Goal: Navigation & Orientation: Understand site structure

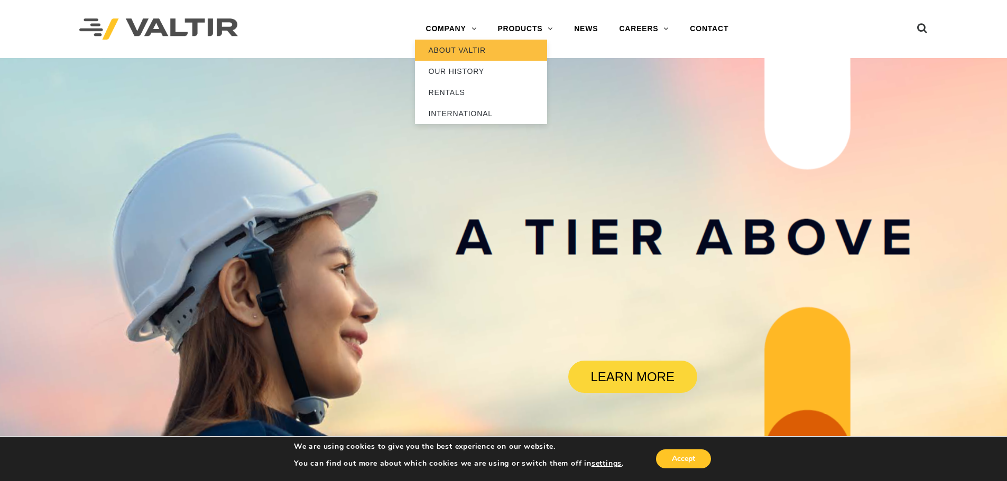
click at [467, 54] on link "ABOUT VALTIR" at bounding box center [481, 50] width 132 height 21
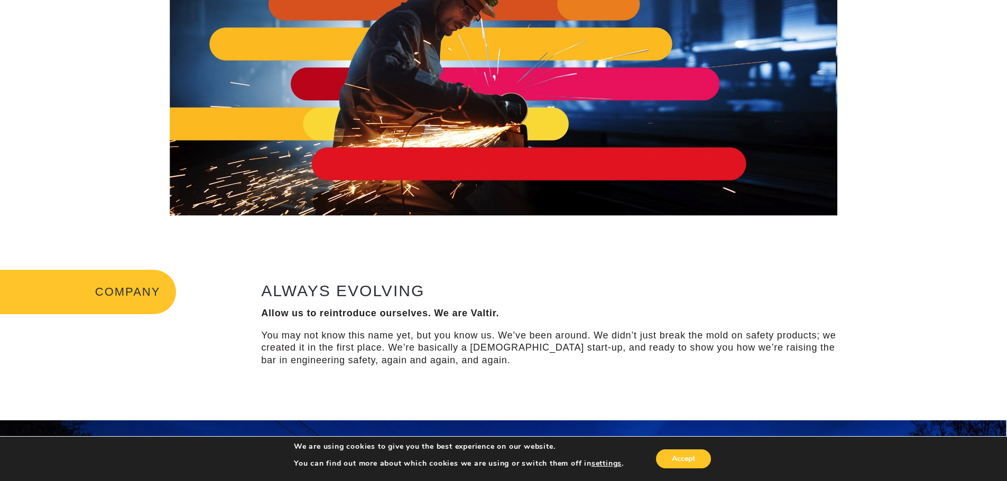
scroll to position [159, 0]
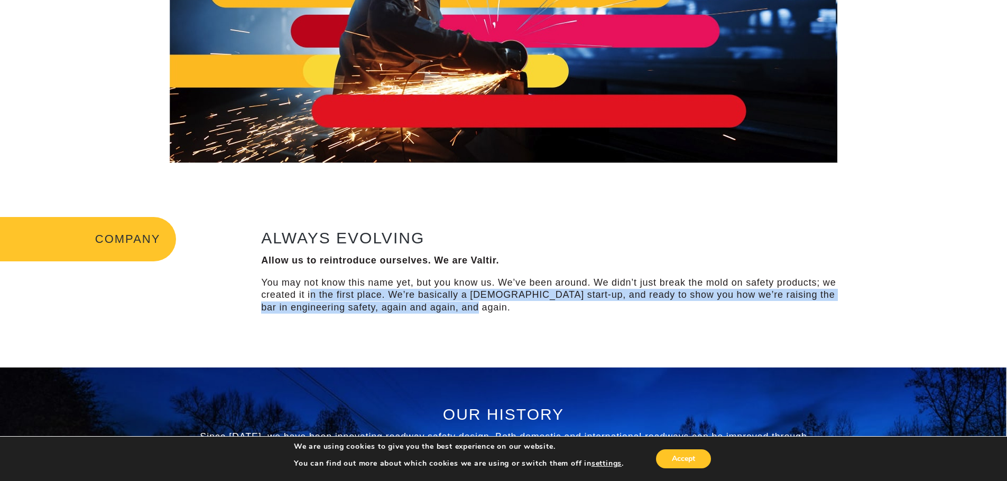
drag, startPoint x: 493, startPoint y: 310, endPoint x: 312, endPoint y: 295, distance: 180.9
click at [312, 295] on p "You may not know this name yet, but you know us. We’ve been around. We didn’t j…" at bounding box center [553, 295] width 585 height 37
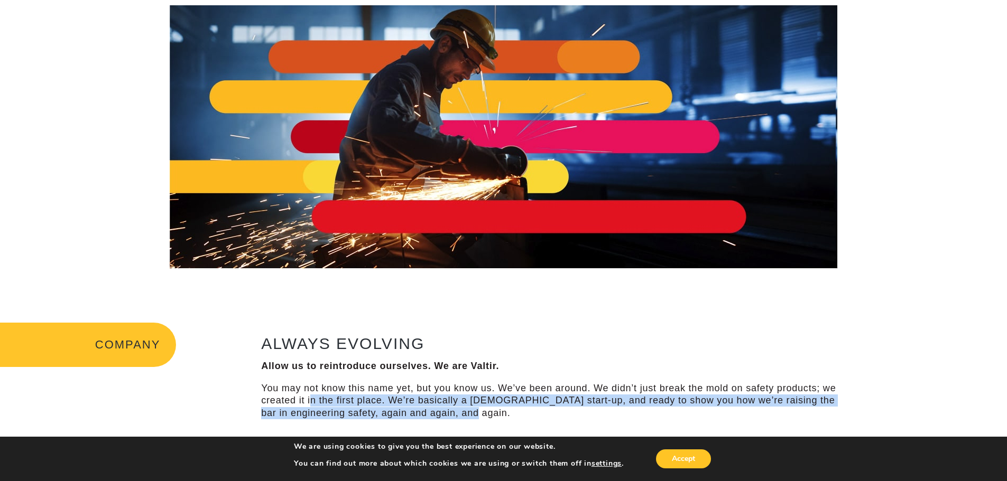
scroll to position [0, 0]
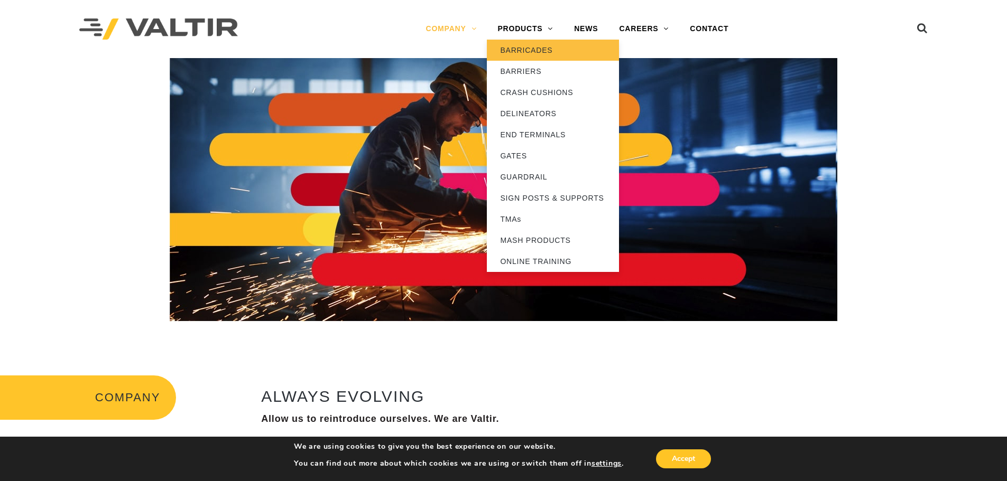
click at [526, 55] on link "BARRICADES" at bounding box center [553, 50] width 132 height 21
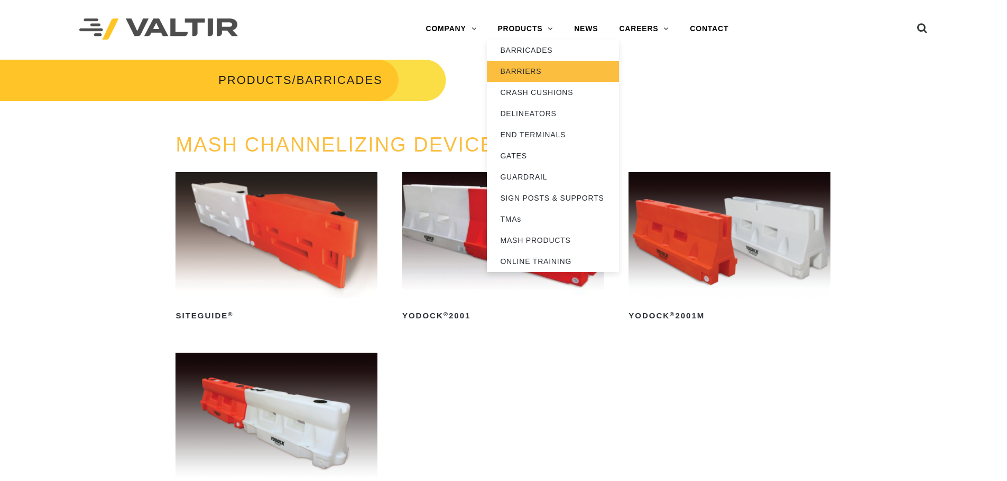
click at [530, 67] on link "BARRIERS" at bounding box center [553, 71] width 132 height 21
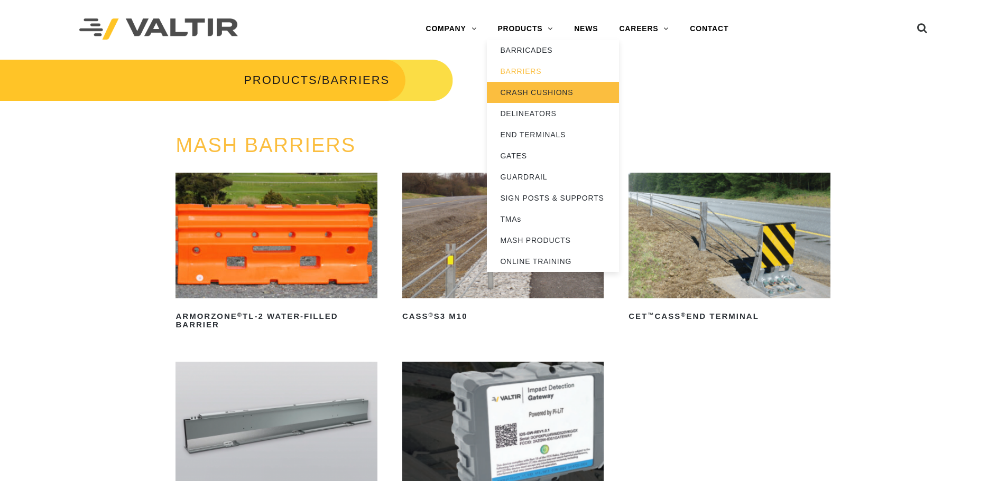
click at [540, 94] on link "CRASH CUSHIONS" at bounding box center [553, 92] width 132 height 21
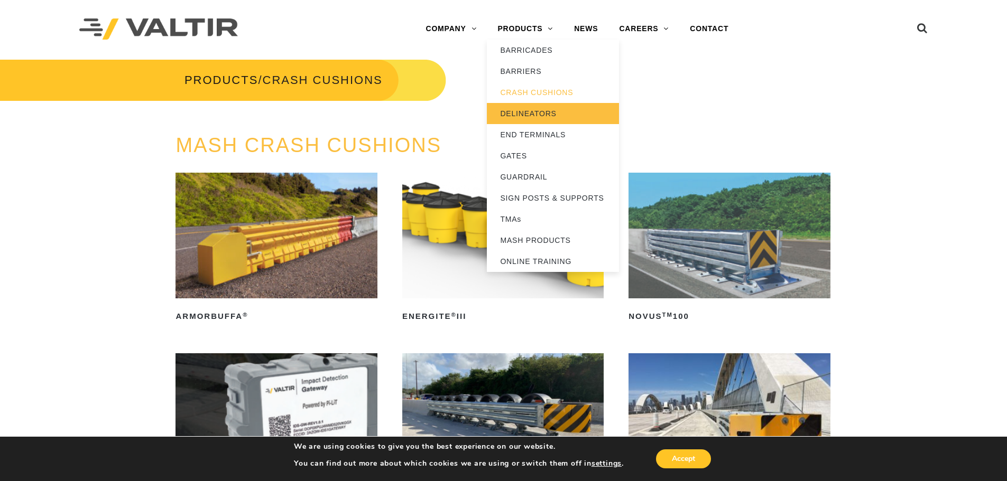
click at [549, 110] on link "DELINEATORS" at bounding box center [553, 113] width 132 height 21
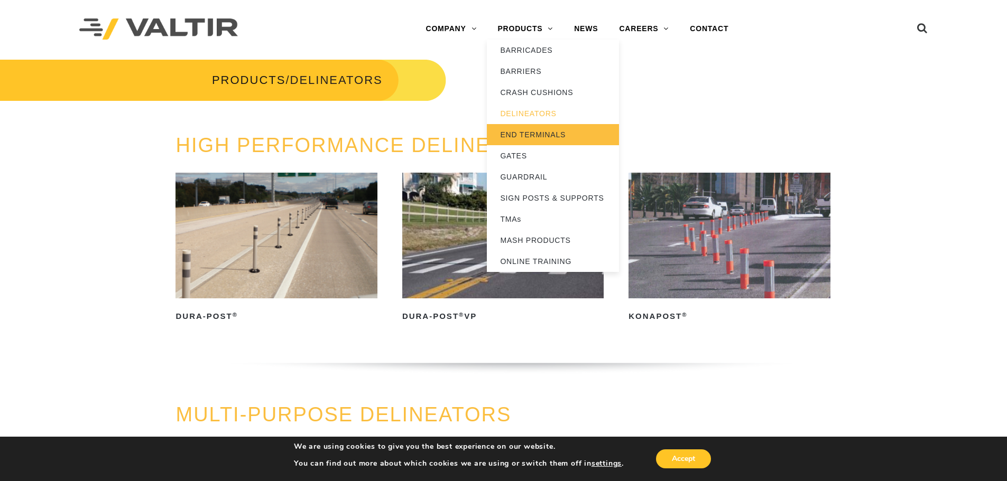
click at [550, 130] on link "END TERMINALS" at bounding box center [553, 134] width 132 height 21
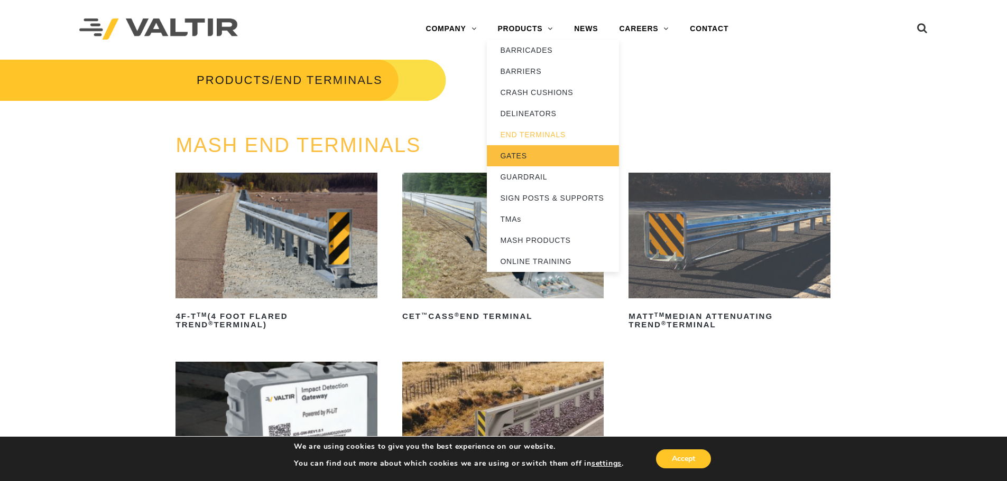
click at [531, 151] on link "GATES" at bounding box center [553, 155] width 132 height 21
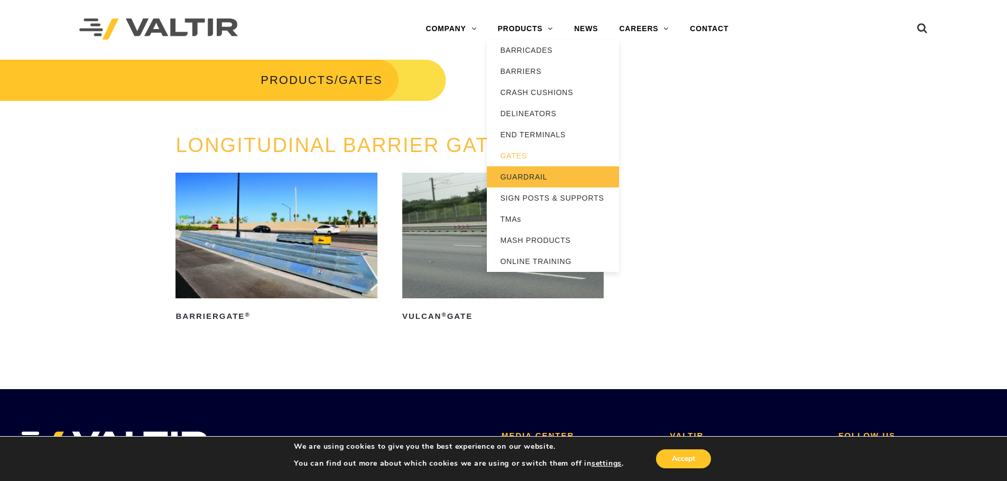
click at [537, 175] on link "GUARDRAIL" at bounding box center [553, 176] width 132 height 21
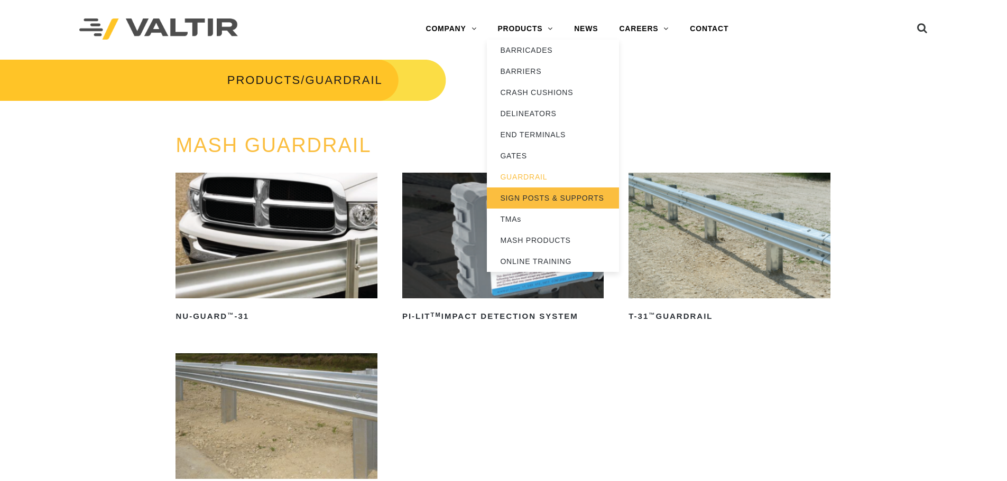
click at [555, 196] on link "SIGN POSTS & SUPPORTS" at bounding box center [553, 198] width 132 height 21
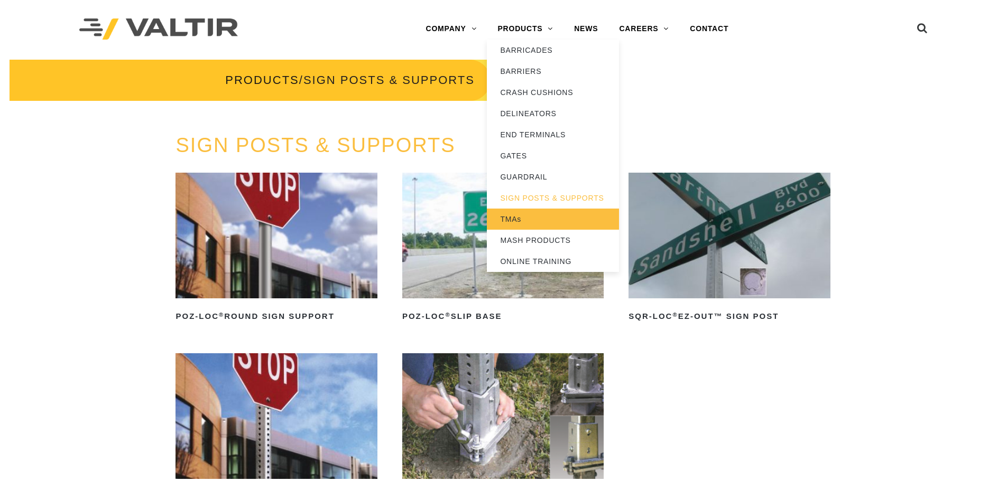
click at [561, 221] on link "TMAs" at bounding box center [553, 219] width 132 height 21
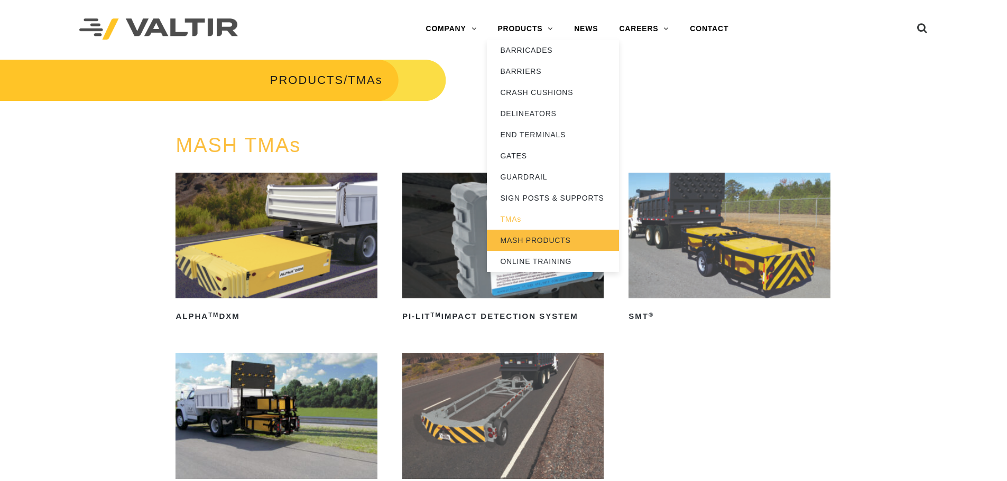
click at [553, 235] on link "MASH PRODUCTS" at bounding box center [553, 240] width 132 height 21
